Goal: Navigation & Orientation: Find specific page/section

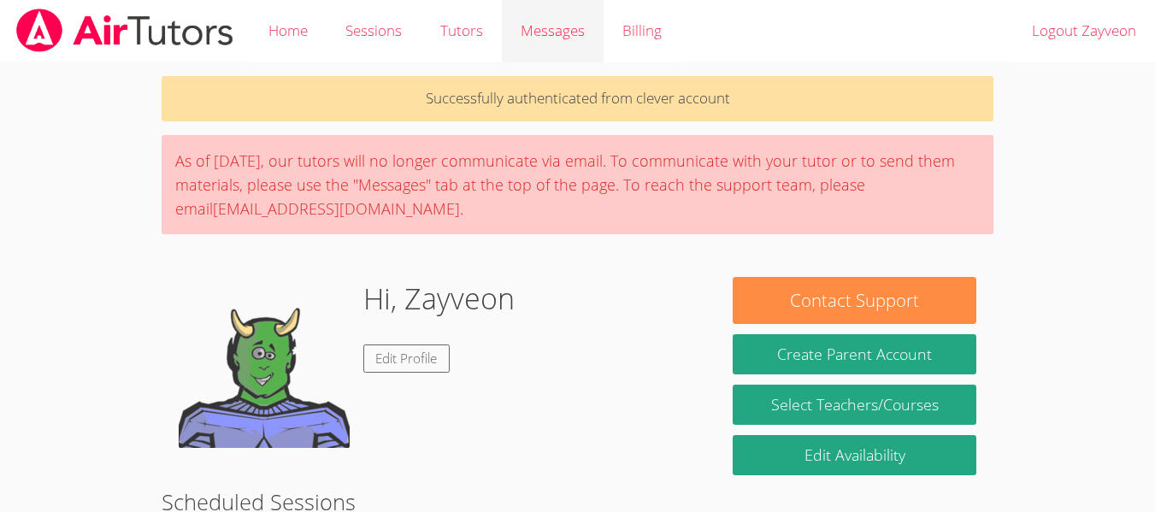
click at [539, 35] on span "Messages" at bounding box center [553, 31] width 64 height 20
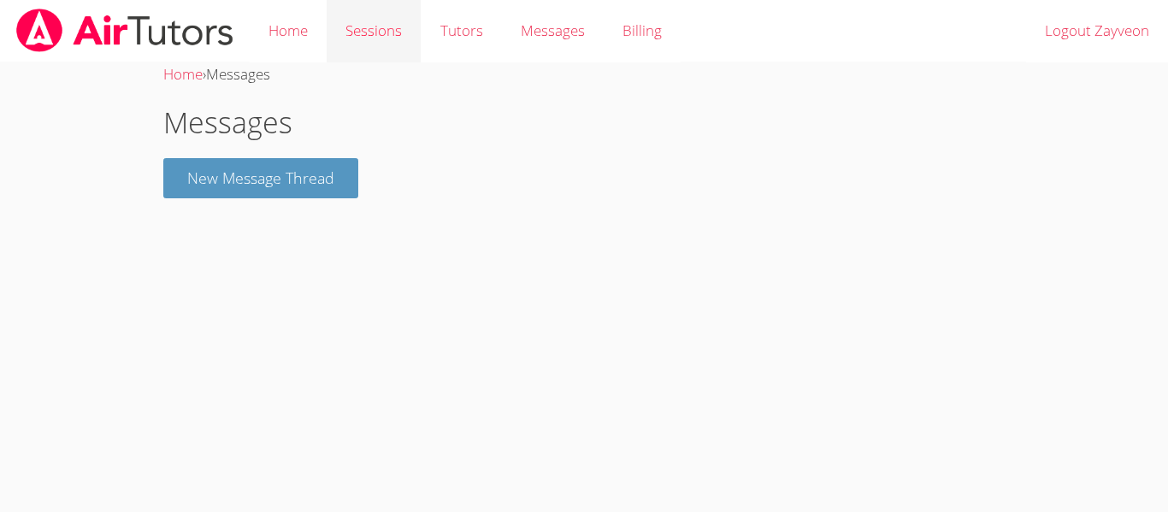
click at [367, 46] on link "Sessions" at bounding box center [374, 31] width 94 height 62
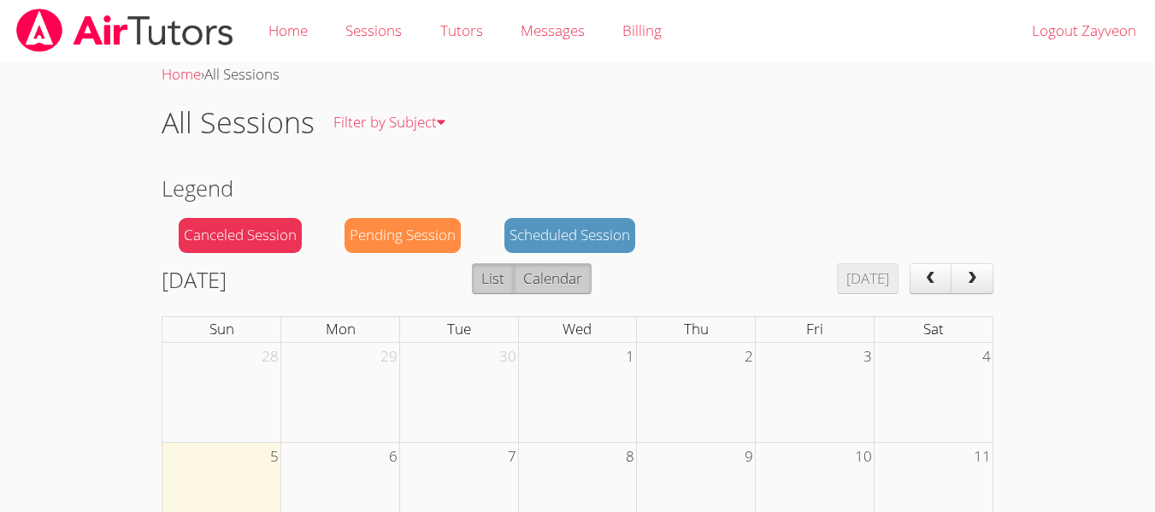
click at [514, 282] on button "List" at bounding box center [493, 278] width 42 height 31
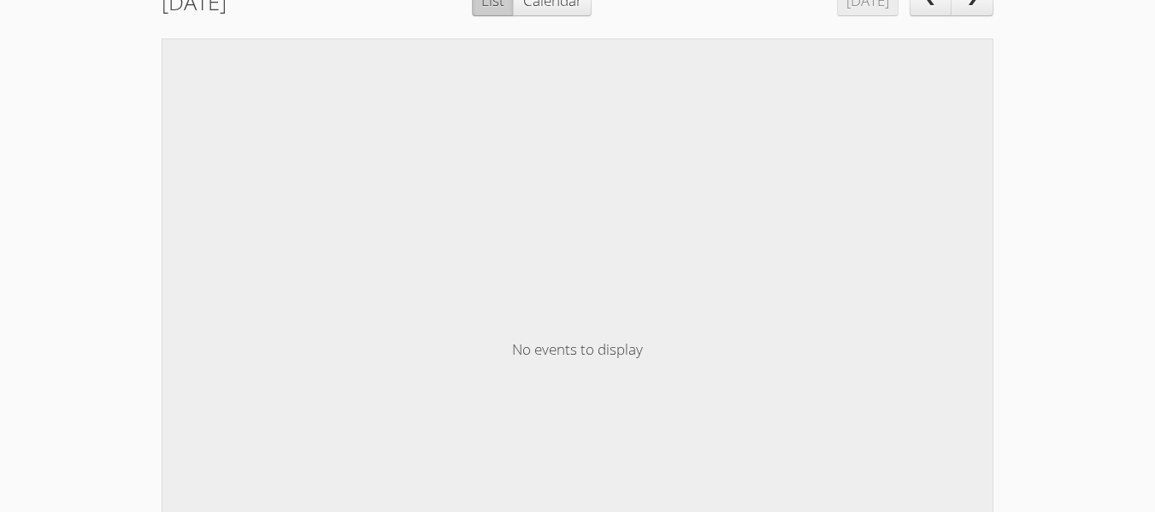
scroll to position [145, 0]
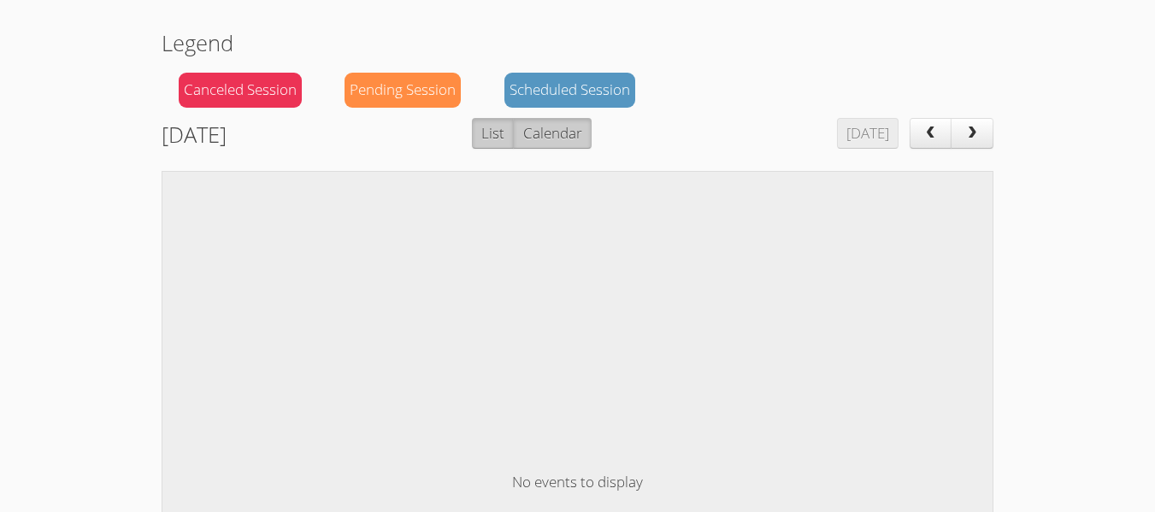
click at [575, 143] on button "Calendar" at bounding box center [552, 133] width 78 height 31
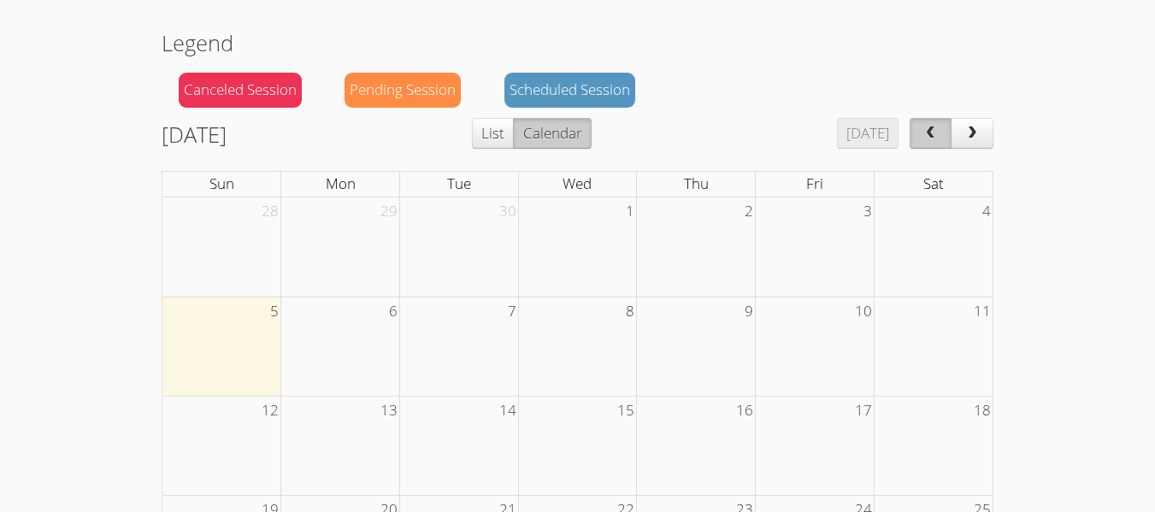
click at [927, 132] on span "prev" at bounding box center [930, 134] width 17 height 15
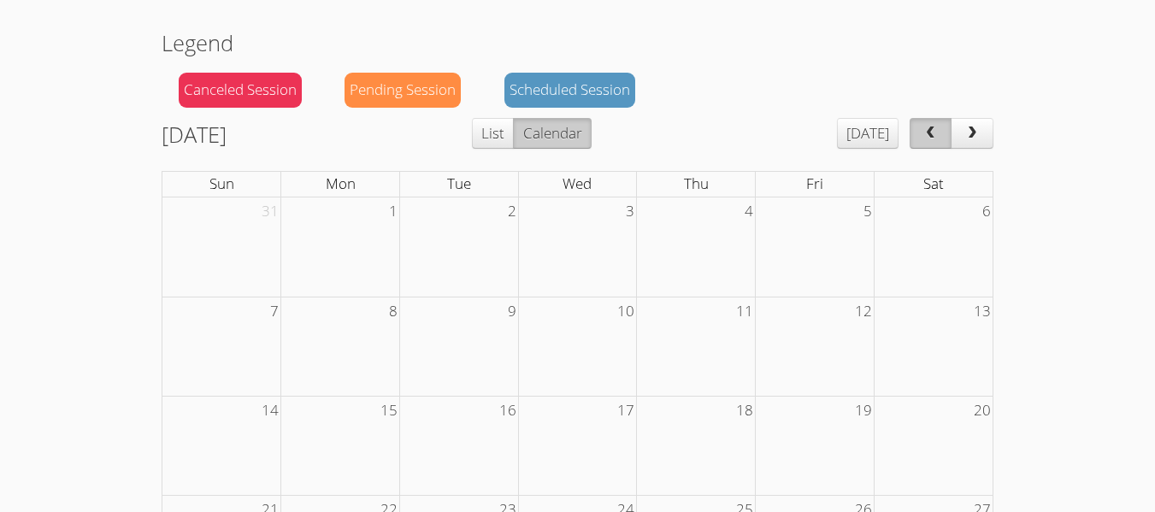
click at [928, 133] on span "prev" at bounding box center [930, 134] width 17 height 15
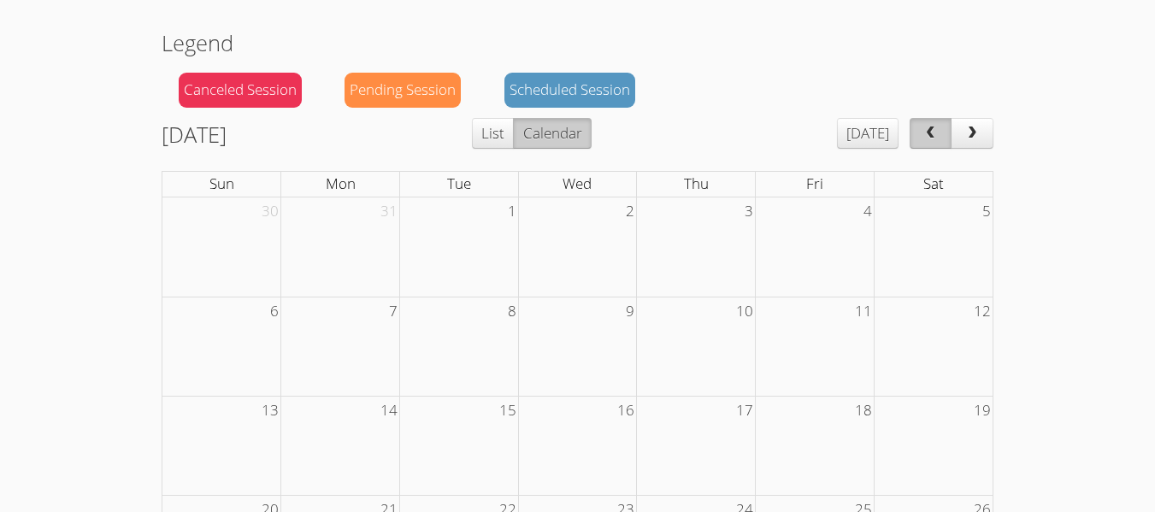
click at [928, 133] on span "prev" at bounding box center [930, 134] width 17 height 15
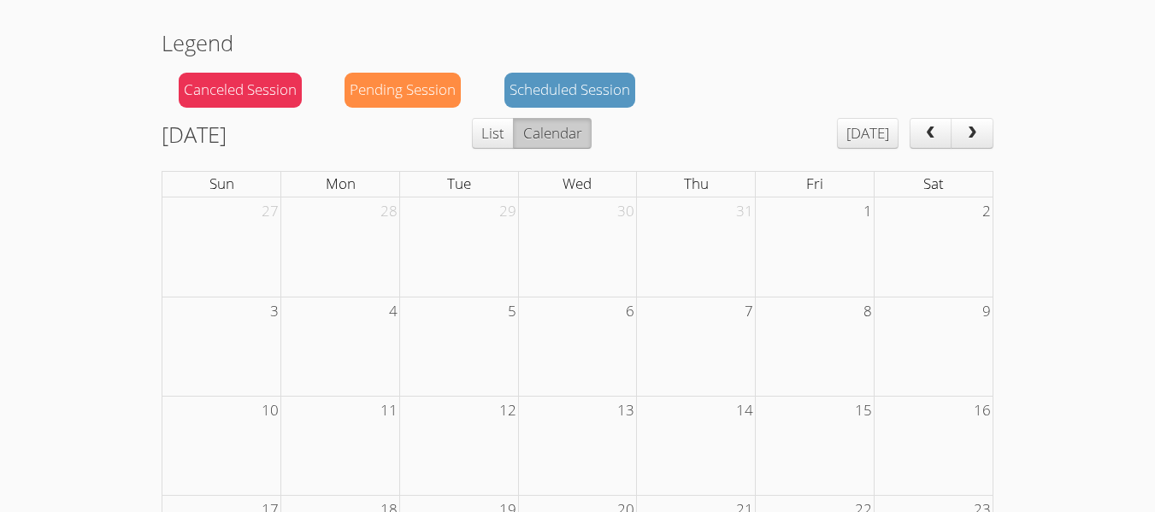
scroll to position [0, 0]
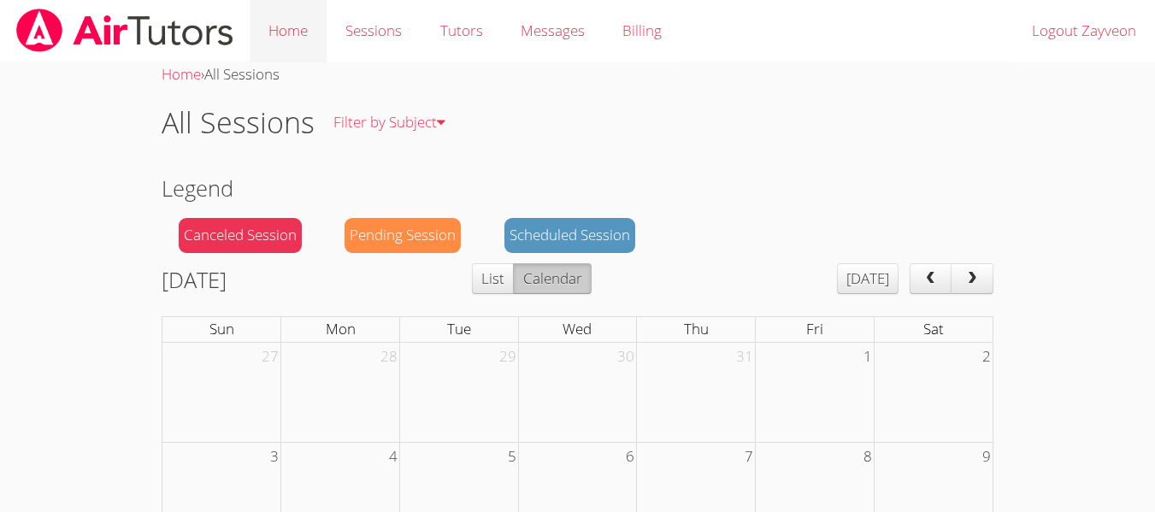
click at [318, 31] on link "Home" at bounding box center [288, 31] width 77 height 62
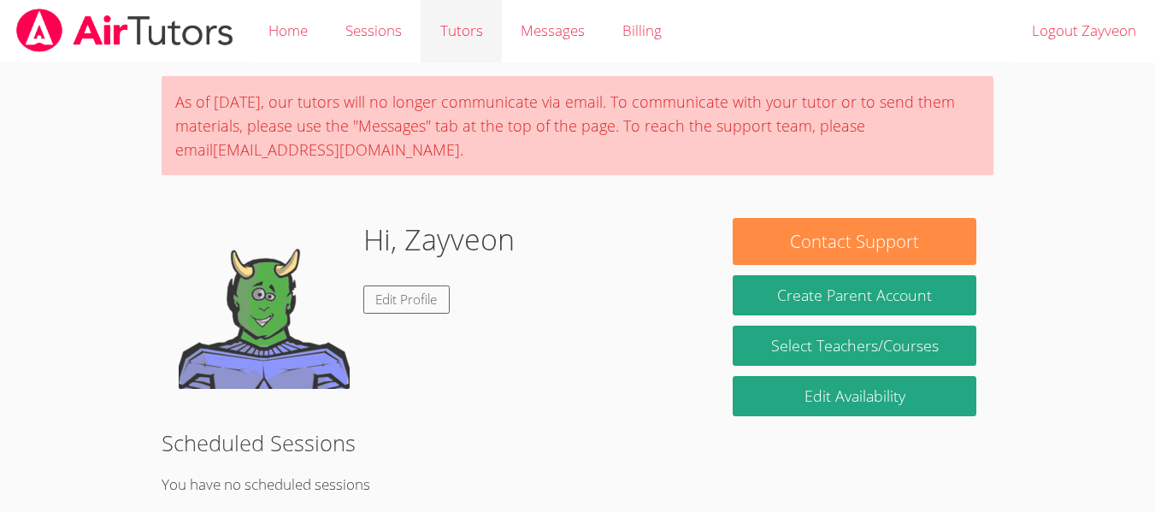
click at [446, 27] on link "Tutors" at bounding box center [461, 31] width 80 height 62
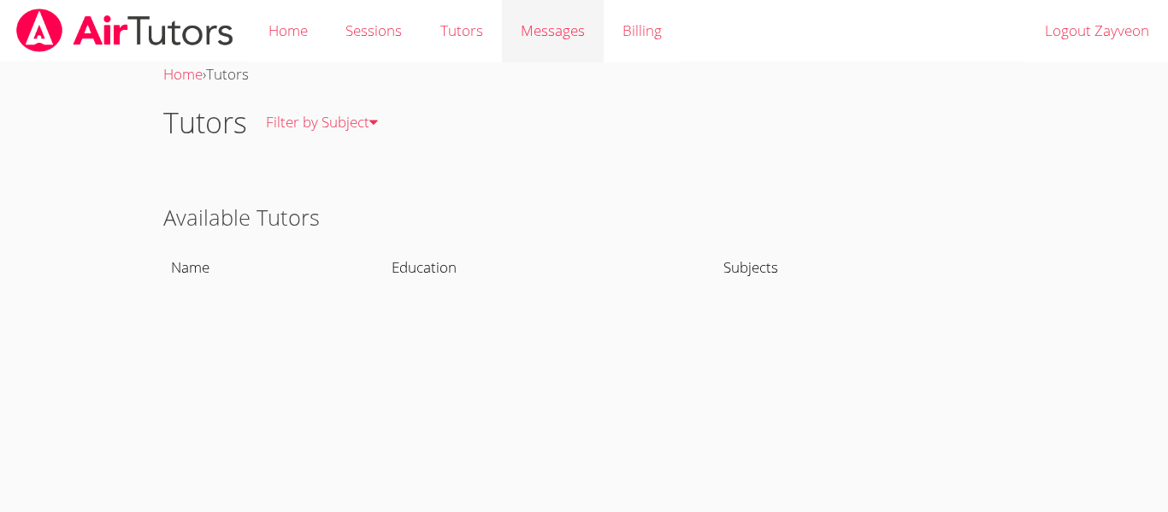
click at [550, 50] on link "Messages" at bounding box center [553, 31] width 102 height 62
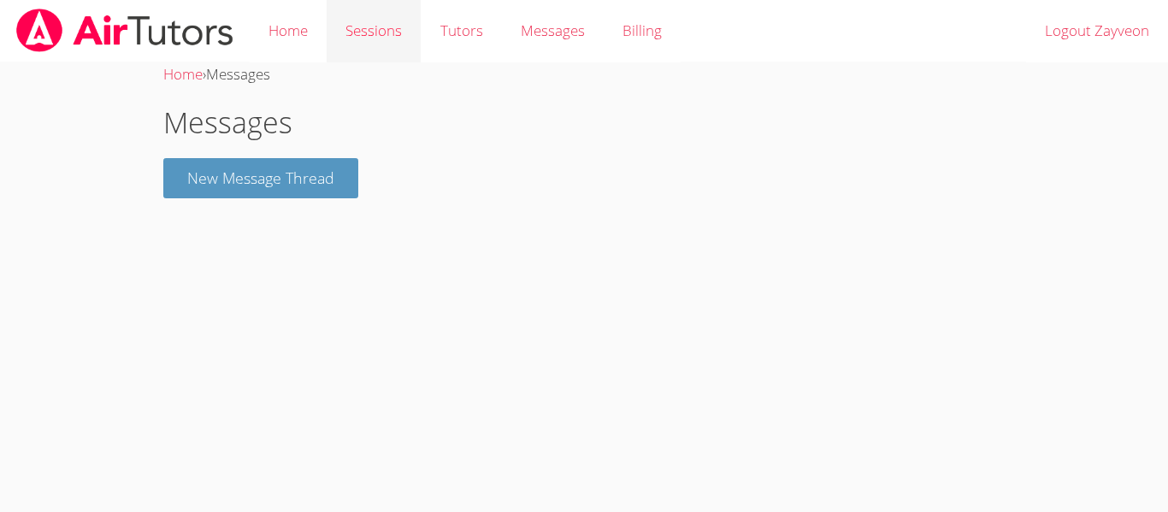
click at [378, 45] on link "Sessions" at bounding box center [374, 31] width 94 height 62
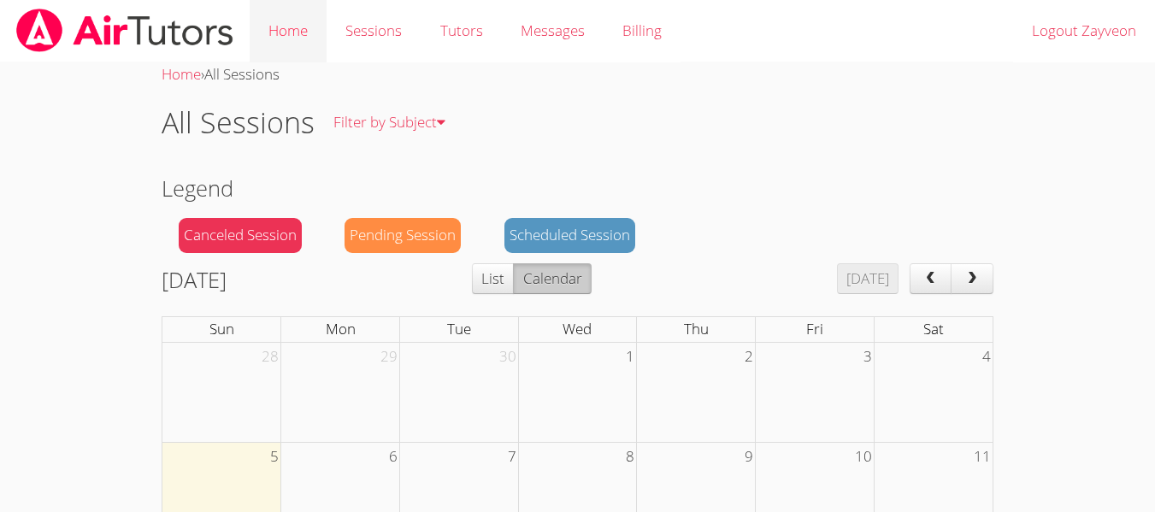
click at [314, 44] on link "Home" at bounding box center [288, 31] width 77 height 62
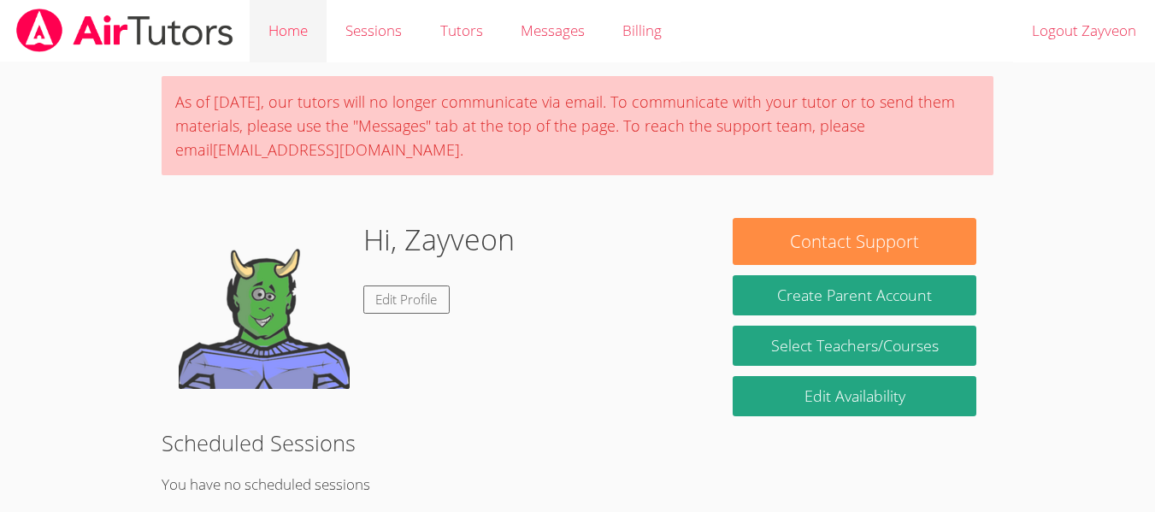
click at [289, 30] on link "Home" at bounding box center [288, 31] width 77 height 62
